Goal: Contribute content: Add original content to the website for others to see

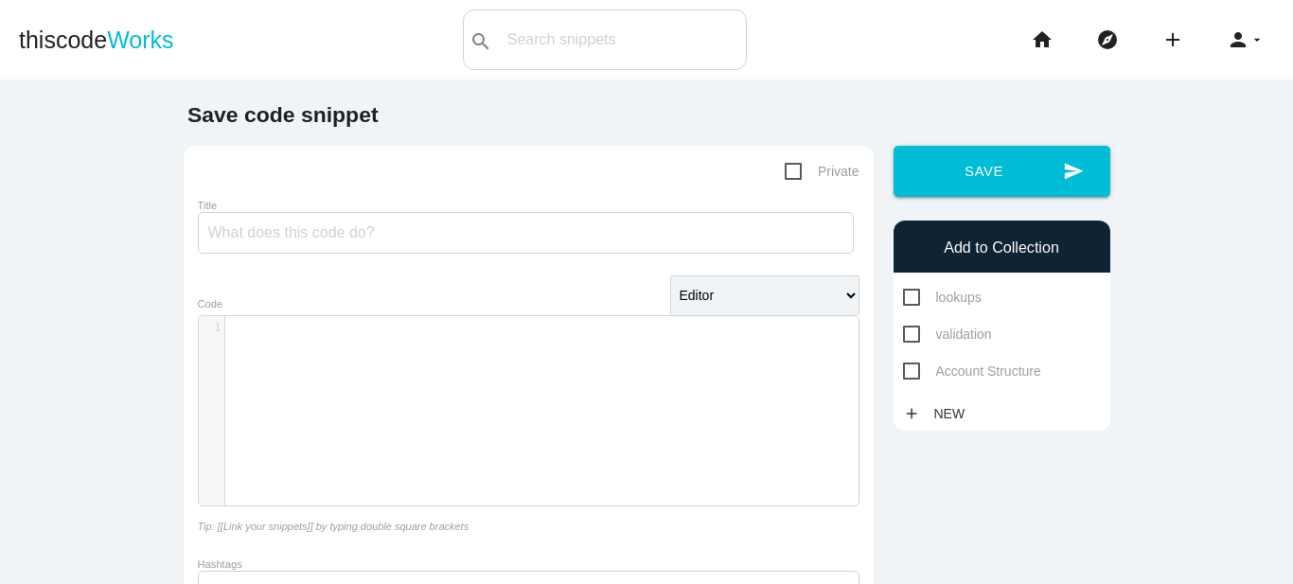
click at [400, 375] on div "​ x 1 ​" at bounding box center [543, 425] width 688 height 218
paste textarea "}"
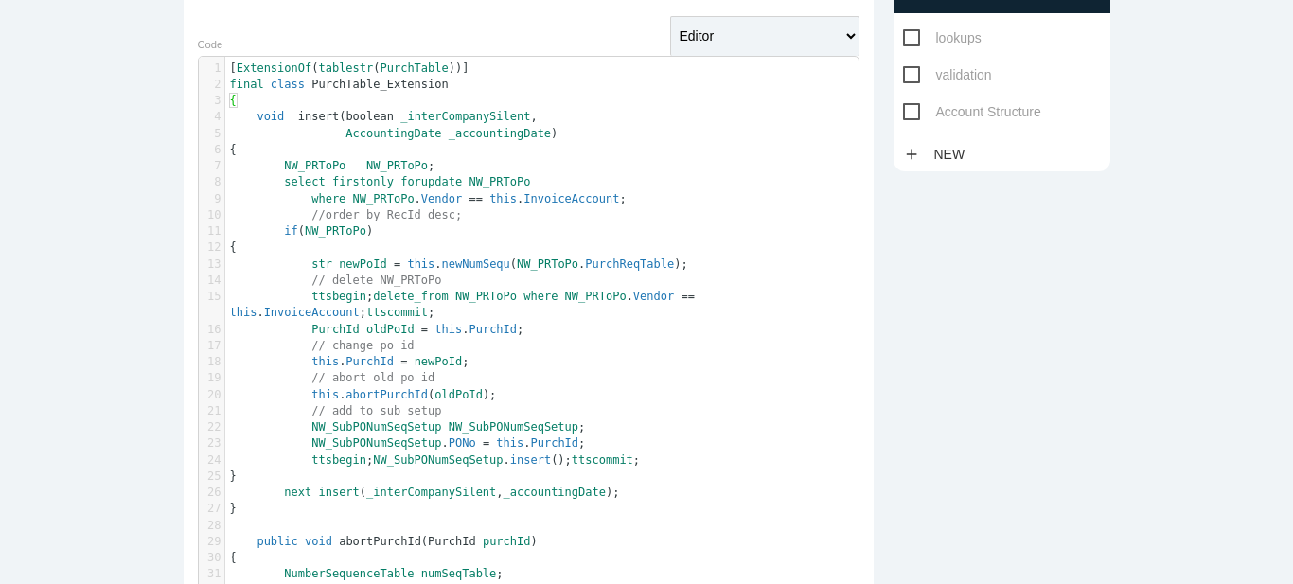
scroll to position [0, 0]
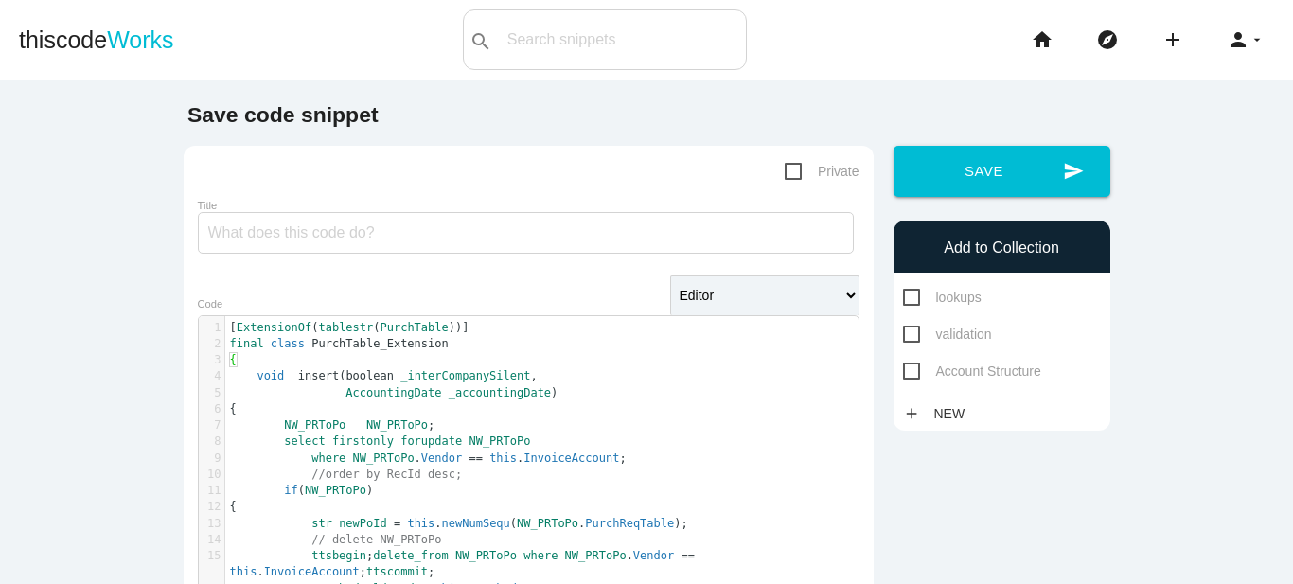
type textarea "}"
click at [317, 234] on input "Title" at bounding box center [526, 233] width 656 height 42
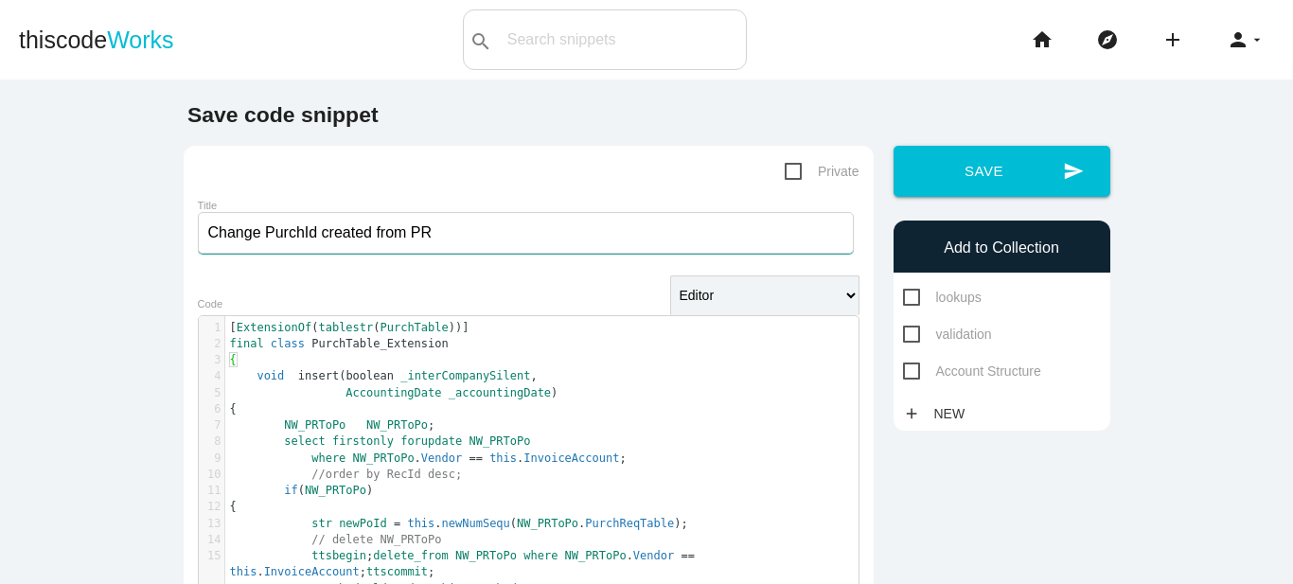
type input "Change PurchId created from PR"
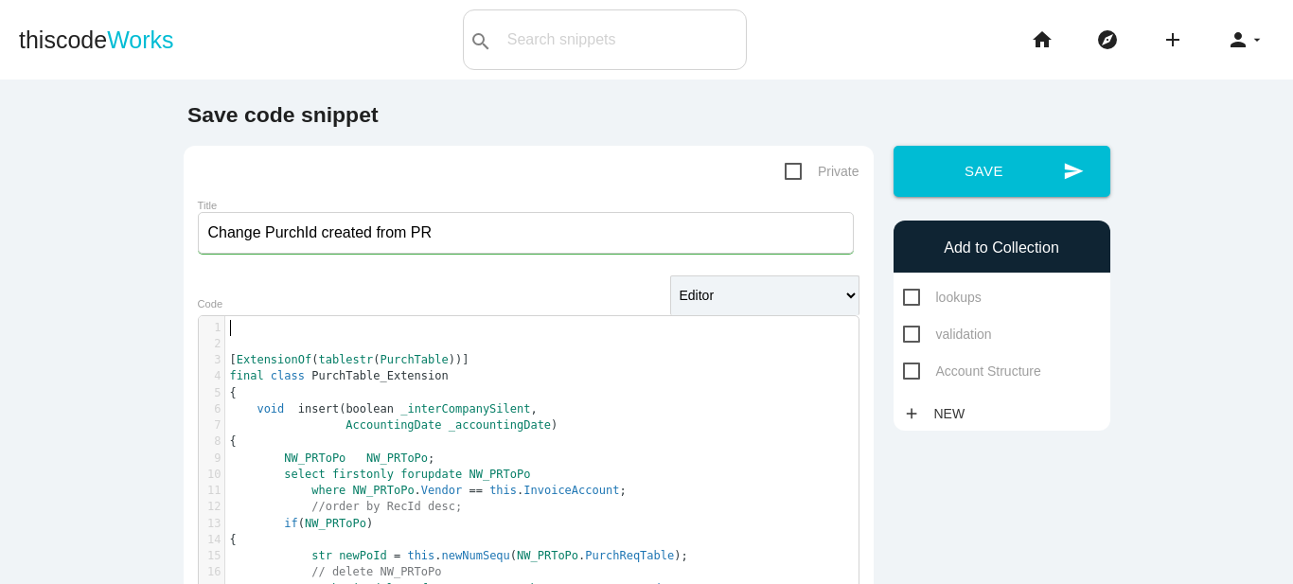
click at [239, 343] on pre "​" at bounding box center [548, 344] width 647 height 16
type textarea "//----------"
paste textarea
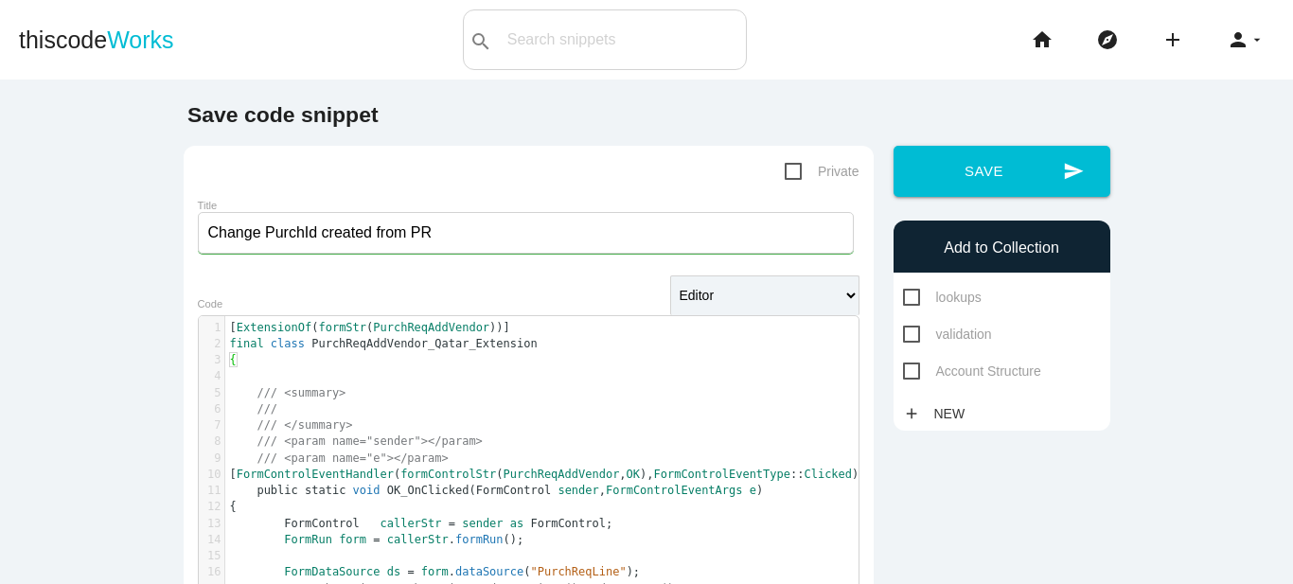
scroll to position [324, 0]
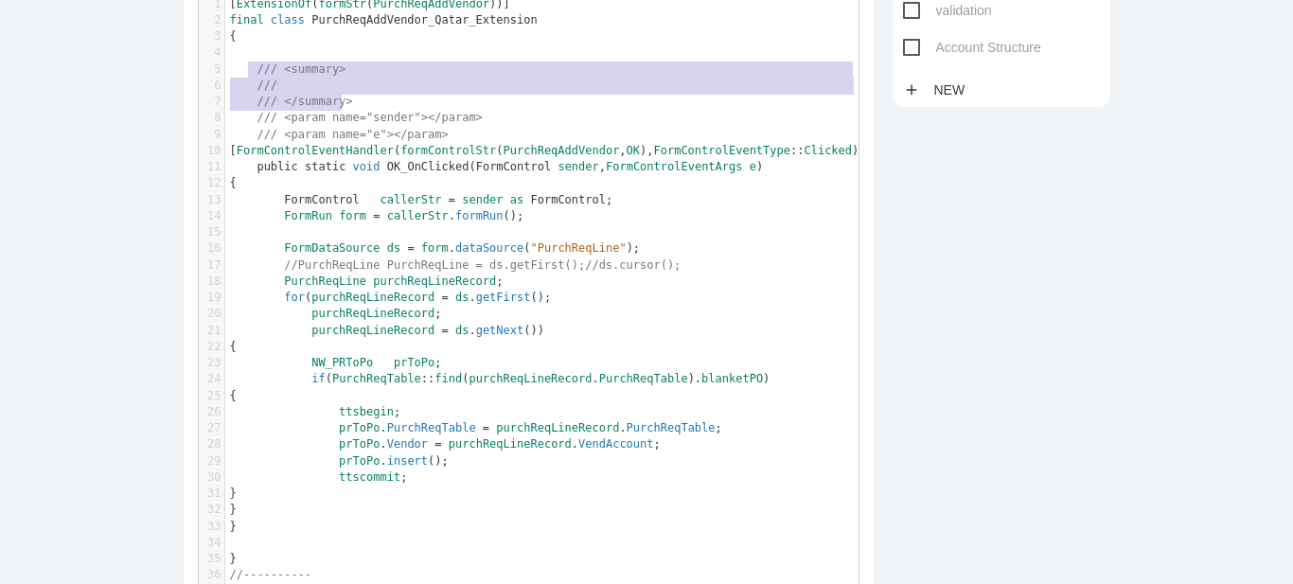
type textarea "/// <summary> /// /// </summary> /// <param name="sender"></param> /// <param n…"
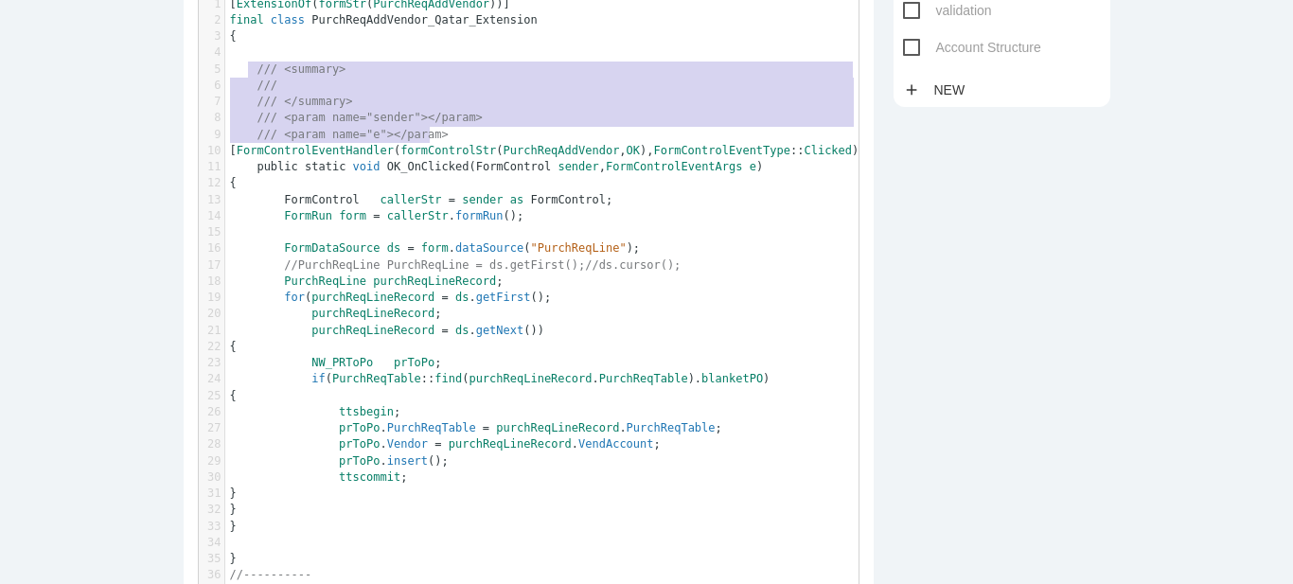
drag, startPoint x: 242, startPoint y: 70, endPoint x: 508, endPoint y: 131, distance: 272.7
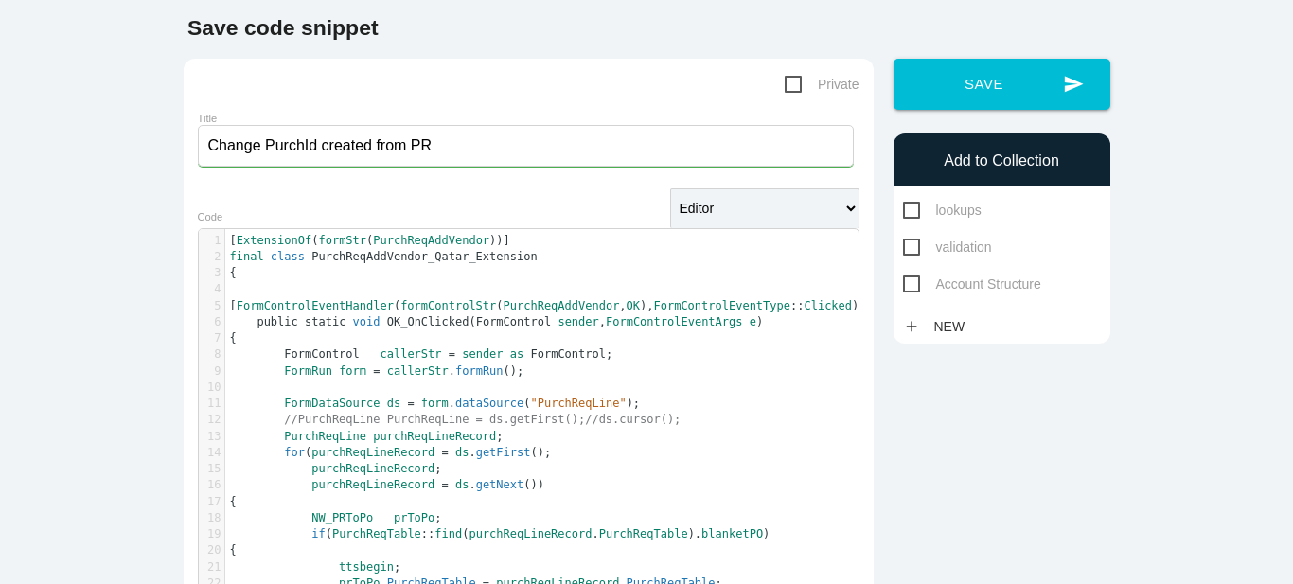
scroll to position [0, 0]
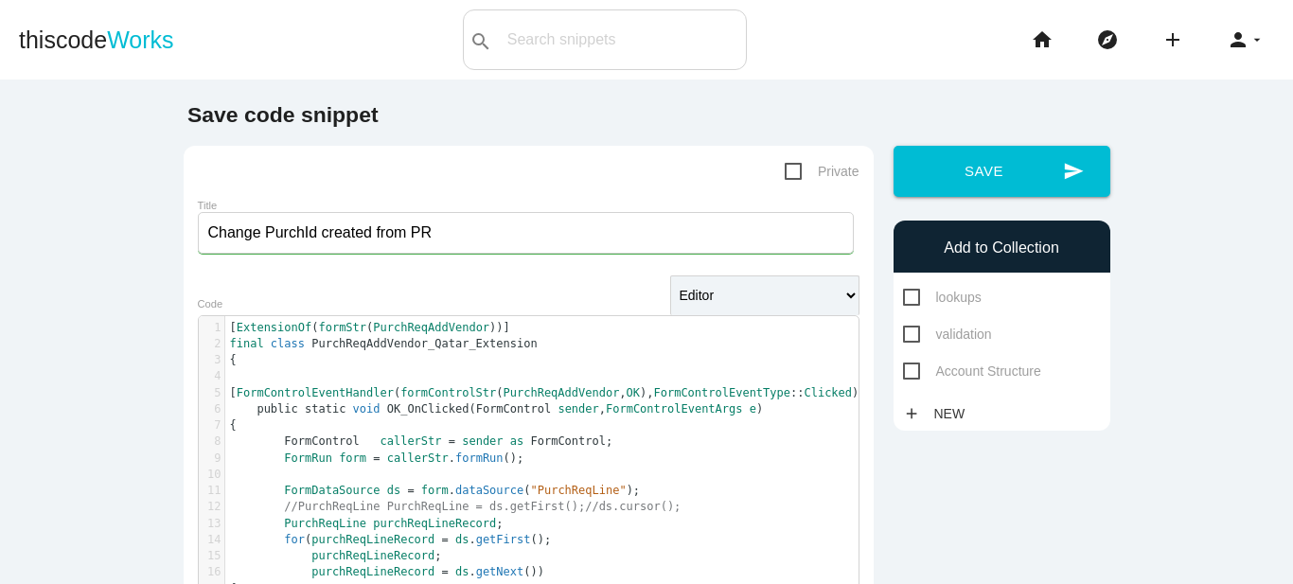
click at [435, 401] on pre "[ FormControlEventHandler ( formControlStr ( PurchReqAddVendor , OK ), FormCont…" at bounding box center [548, 393] width 647 height 16
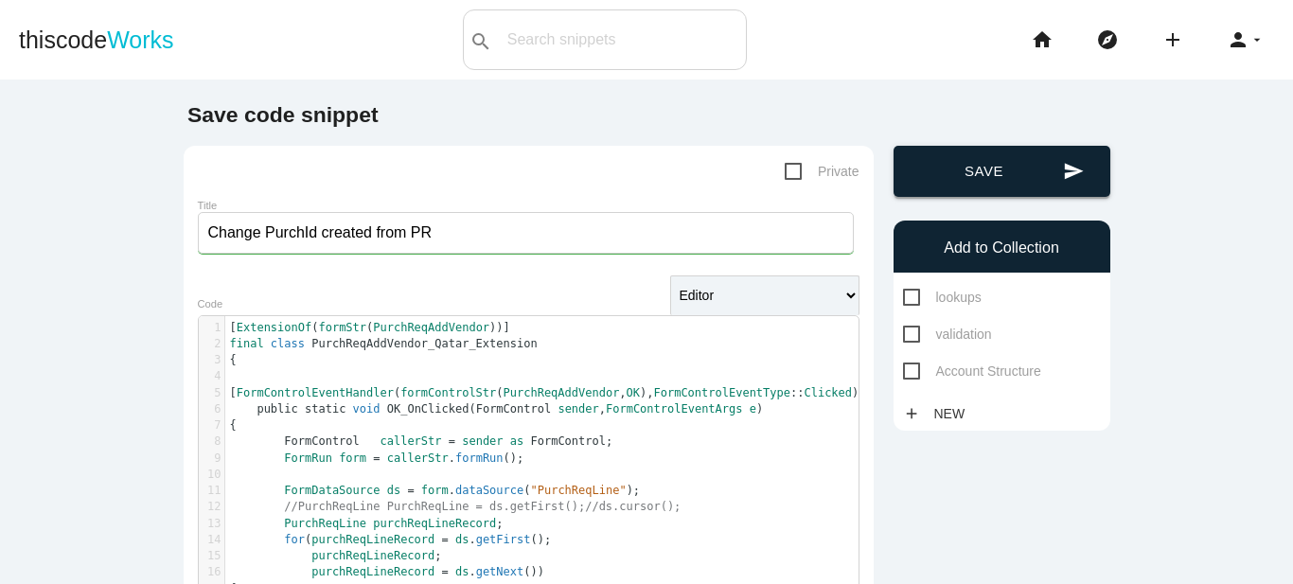
click at [967, 171] on button "send Save" at bounding box center [1001, 171] width 217 height 51
